Goal: Information Seeking & Learning: Learn about a topic

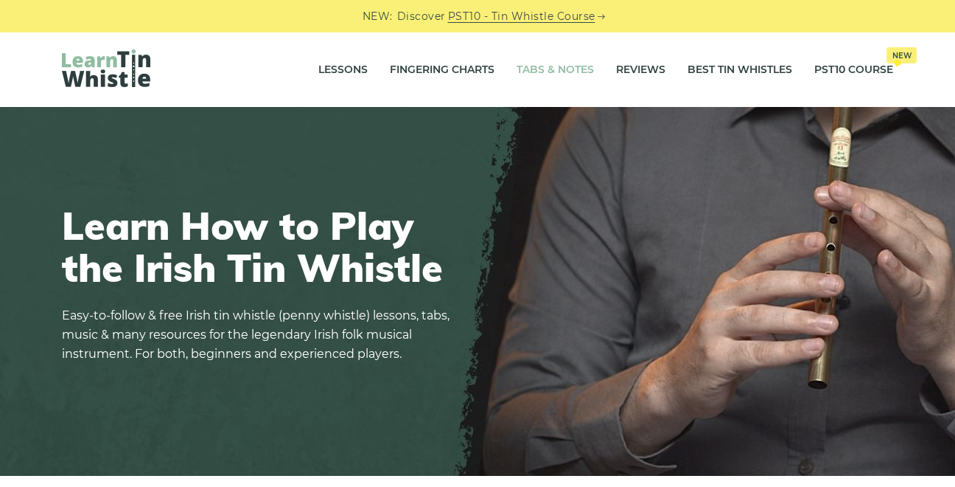
click at [547, 63] on link "Tabs & Notes" at bounding box center [555, 70] width 77 height 37
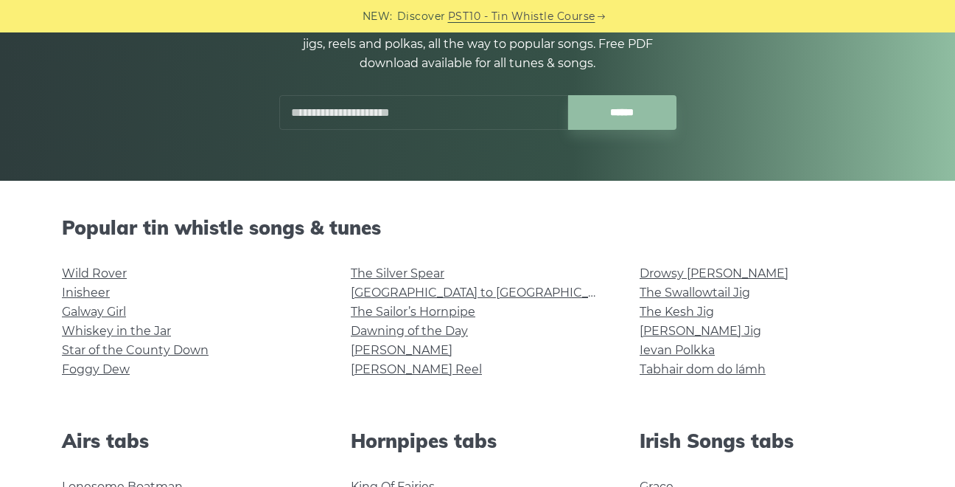
scroll to position [236, 0]
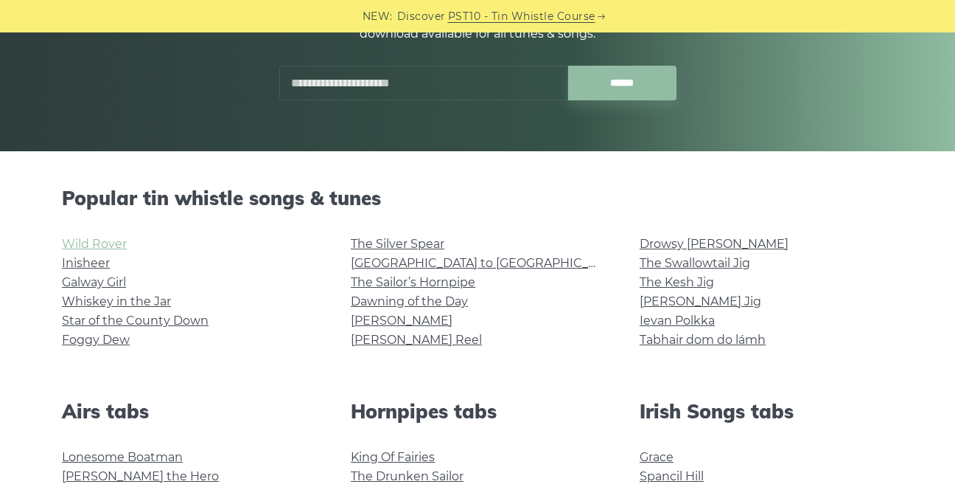
click at [80, 248] on link "Wild Rover" at bounding box center [94, 244] width 65 height 14
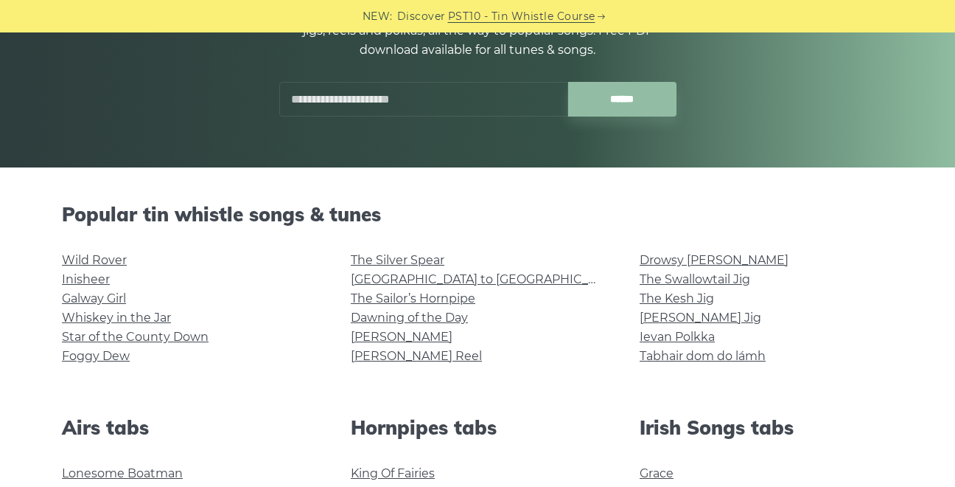
scroll to position [232, 0]
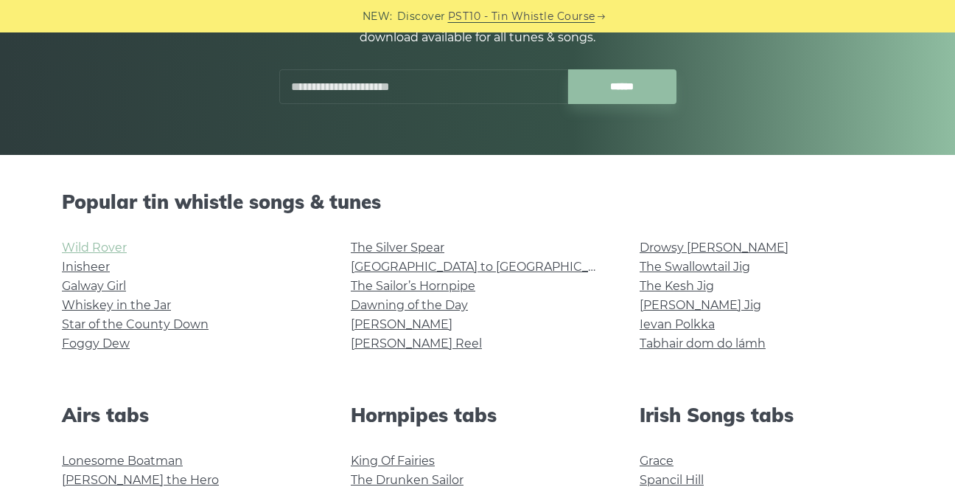
click at [109, 246] on link "Wild Rover" at bounding box center [94, 247] width 65 height 14
click at [100, 271] on link "Inisheer" at bounding box center [86, 266] width 48 height 14
click at [397, 84] on input "text" at bounding box center [423, 86] width 289 height 35
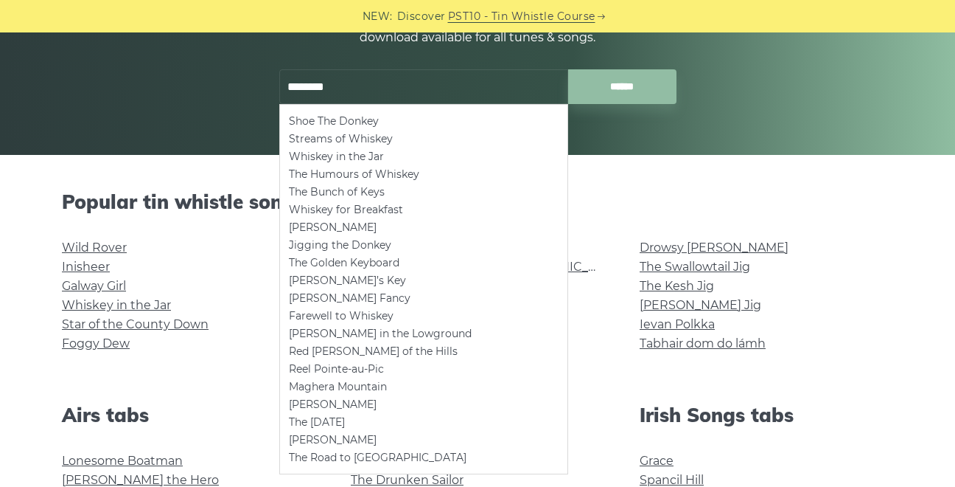
click at [568, 69] on input "******" at bounding box center [622, 86] width 108 height 35
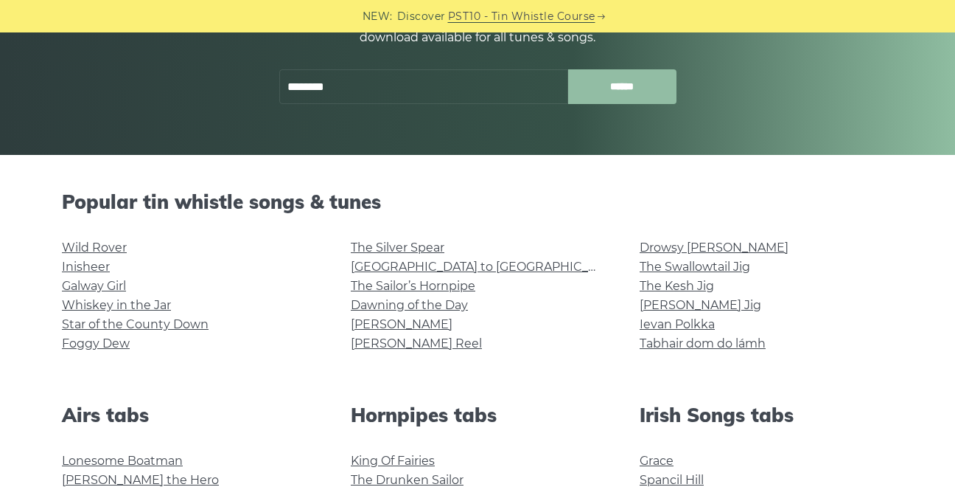
click at [644, 85] on input "******" at bounding box center [622, 86] width 108 height 35
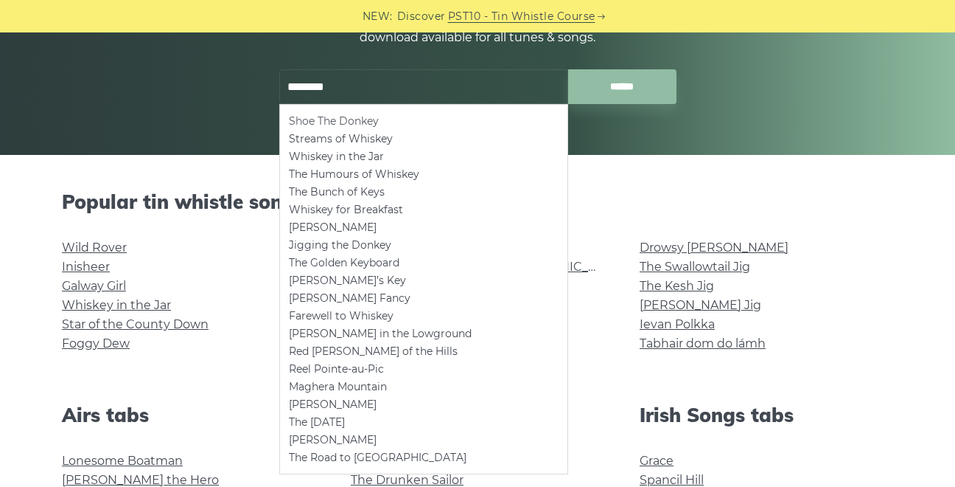
click at [426, 123] on li "Shoe The Donkey" at bounding box center [424, 121] width 270 height 18
type input "**********"
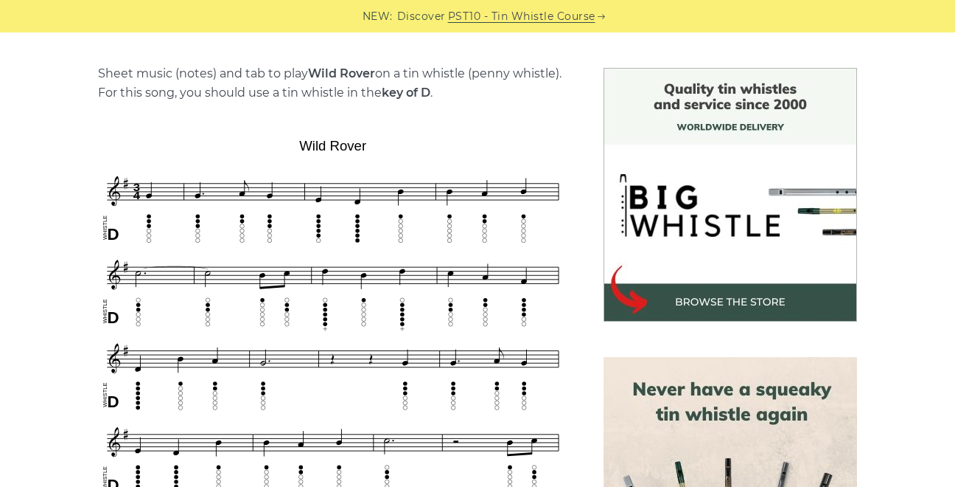
scroll to position [359, 0]
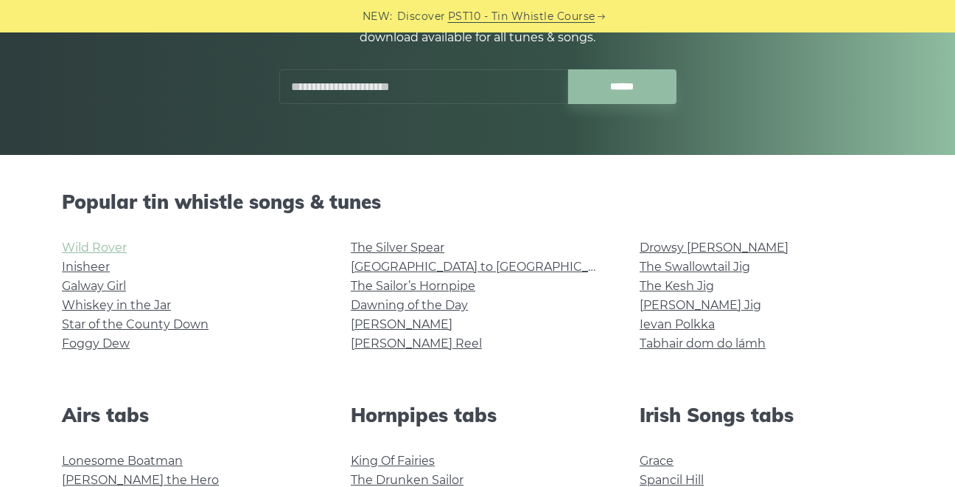
click at [108, 242] on link "Wild Rover" at bounding box center [94, 247] width 65 height 14
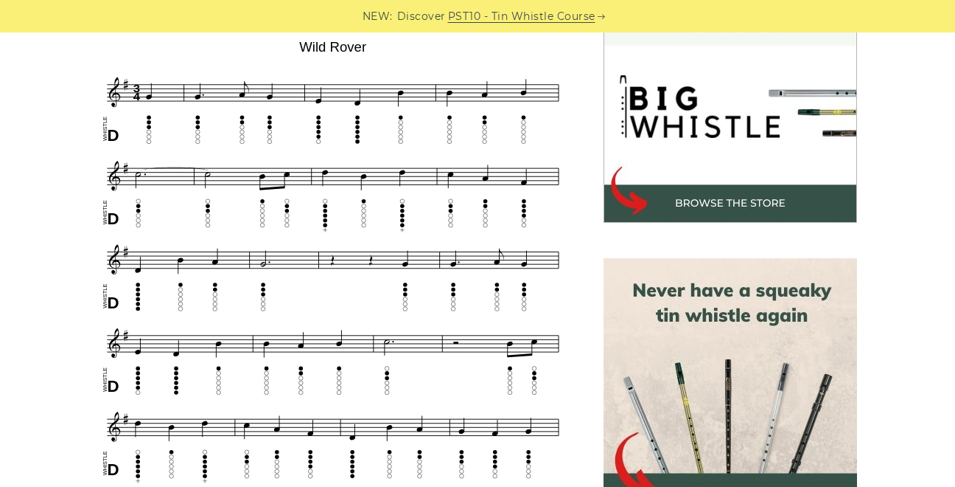
scroll to position [458, 0]
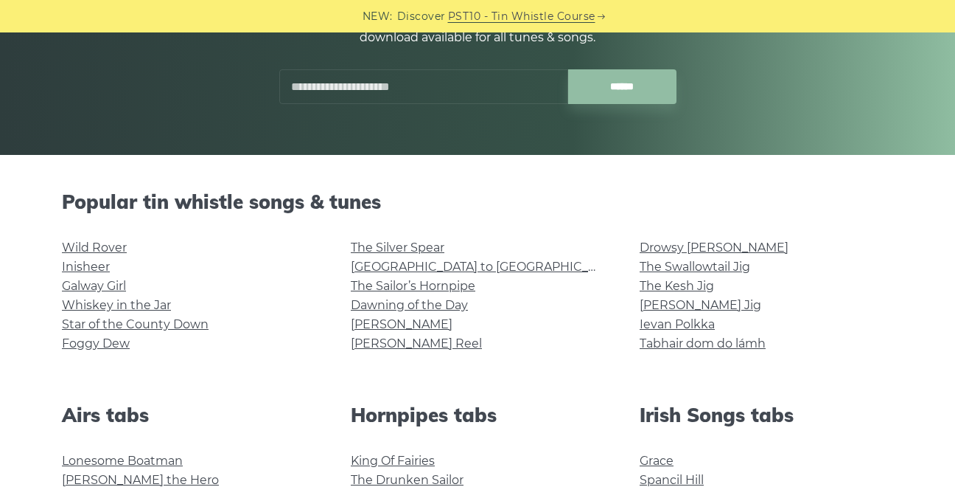
scroll to position [232, 0]
click at [100, 280] on link "Galway Girl" at bounding box center [94, 286] width 64 height 14
click at [91, 263] on link "Inisheer" at bounding box center [86, 266] width 48 height 14
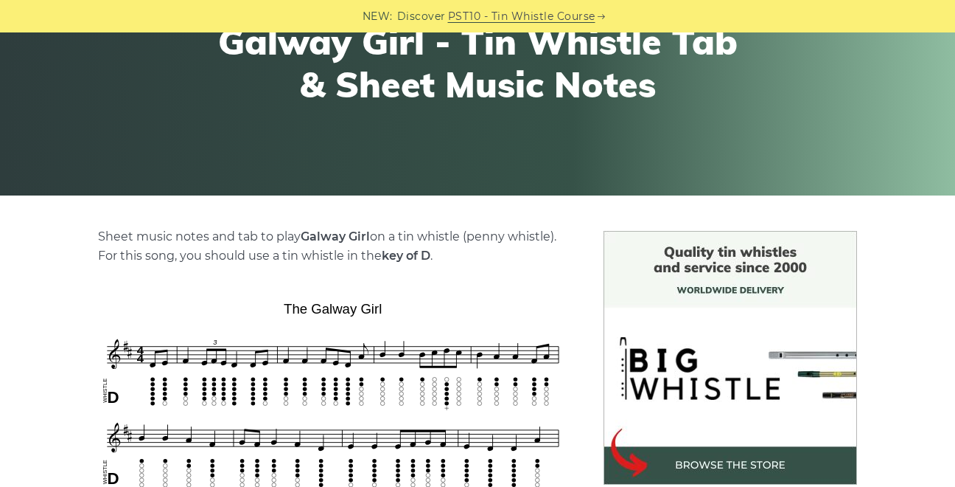
scroll to position [195, 0]
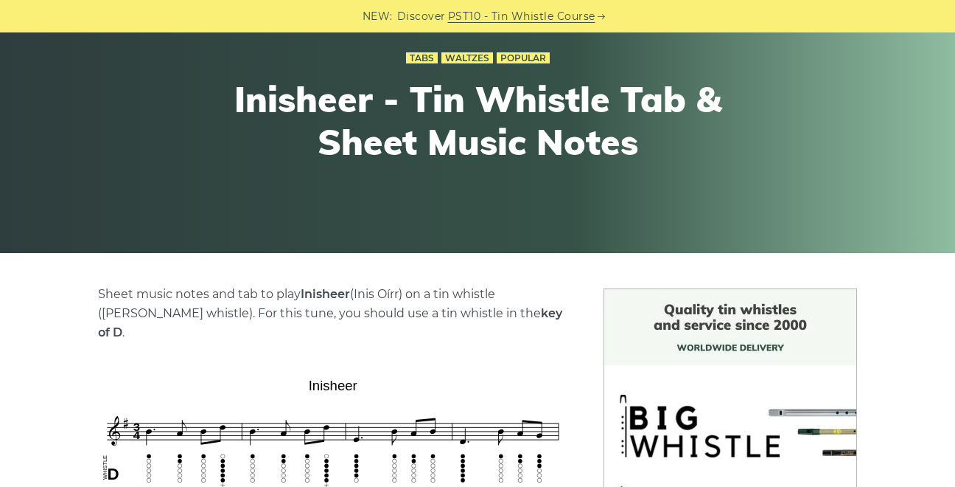
scroll to position [154, 0]
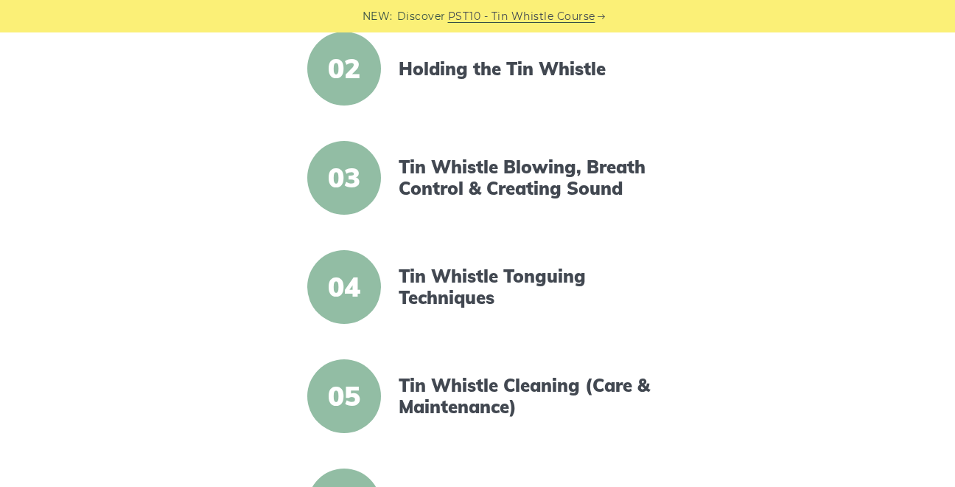
scroll to position [501, 0]
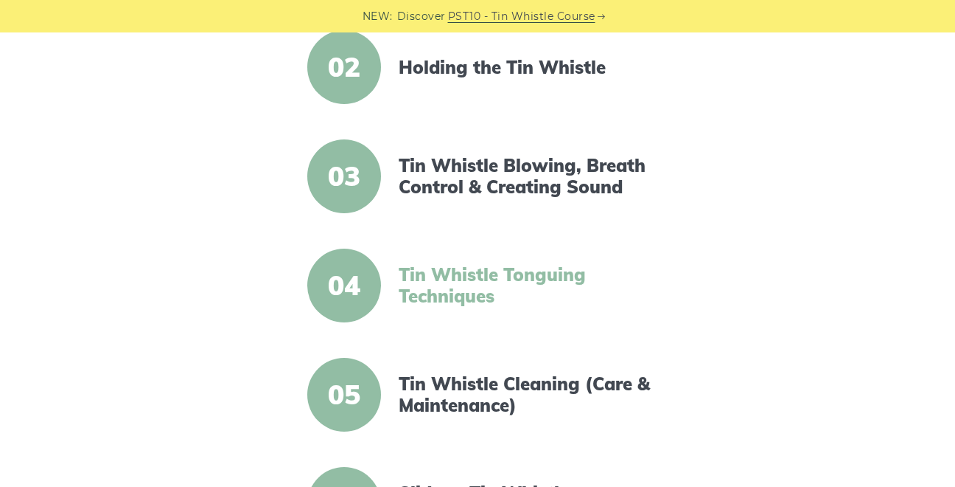
click at [519, 268] on link "Tin Whistle Tonguing Techniques" at bounding box center [526, 285] width 254 height 43
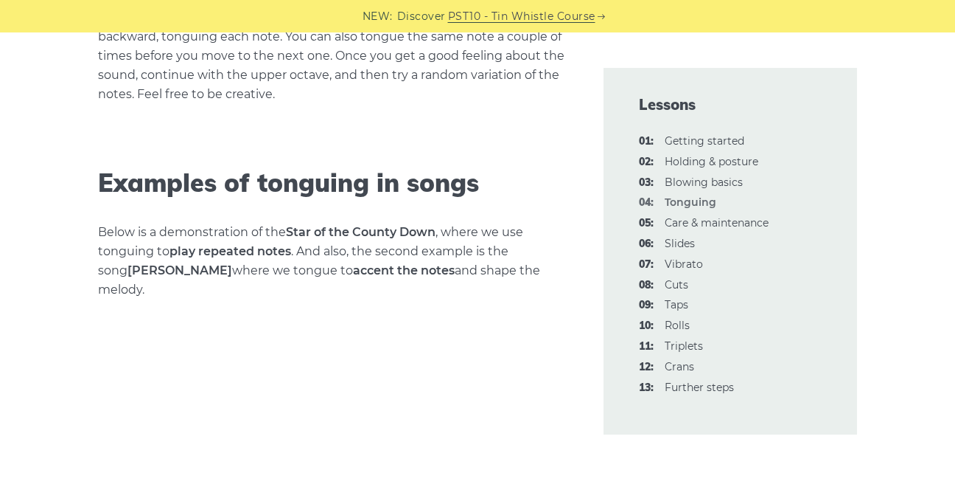
scroll to position [1946, 0]
